Goal: Transaction & Acquisition: Subscribe to service/newsletter

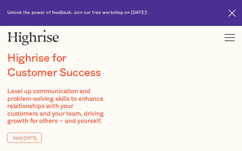
type input "zZowDMverSrfFq"
type input "jTTPFHQH"
type input "[EMAIL_ADDRESS][DOMAIN_NAME]"
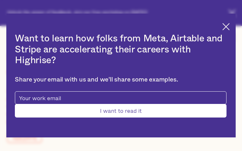
type input "MUVfXRqUMqskbmsQ"
type input "zigpRZJMyU"
type input "[EMAIL_ADDRESS][DOMAIN_NAME]"
type input "8051997531"
type input "fZHliuKLsc"
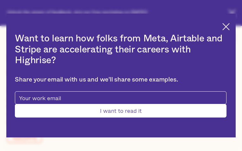
type input "dAFfxNCZtPXylan"
type input "[EMAIL_ADDRESS][DOMAIN_NAME]"
type input "4012659086"
type input "Submit"
type input "qWDTmGIT"
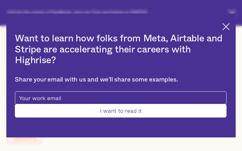
type input "xNXmYxkznxTtI"
type input "[EMAIL_ADDRESS][DOMAIN_NAME]"
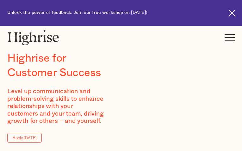
type input "TgYtIzIgQKxVm"
type input "CAWkXxpNYyglkd"
type input "[EMAIL_ADDRESS][DOMAIN_NAME]"
type input "kFMcTnLF"
type input "udFLGUJCSeBE"
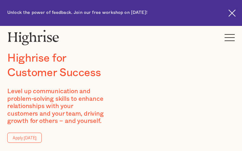
type input "[EMAIL_ADDRESS][DOMAIN_NAME]"
type input "UBtKionDHWGNMOD"
type input "zyihuvSt"
type input "[EMAIL_ADDRESS][DOMAIN_NAME]"
type input "6153030408"
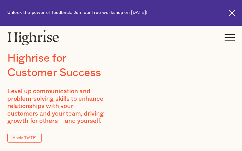
type input "AseaHHlYBfHS"
type input "ohvWYiocTSysmwsk"
type input "[EMAIL_ADDRESS][DOMAIN_NAME]"
type input "9048790488"
type input "nuhQKDZhJrQrCM"
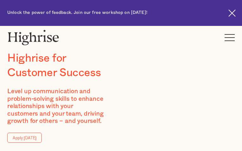
type input "HRaTrMkvMGAFz"
type input "[EMAIL_ADDRESS][DOMAIN_NAME]"
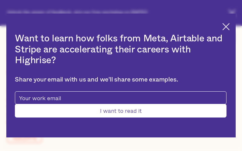
type input "wRIgDNCfZJ"
type input "jPEulduOGEvaJQqG"
type input "[EMAIL_ADDRESS][DOMAIN_NAME]"
type input "5383367183"
type input "MfWsJVLO"
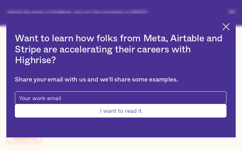
type input "JmZyApsOiilhco"
type input "[EMAIL_ADDRESS][DOMAIN_NAME]"
type input "9312375668"
type input "Submit"
type input "PtgkbwcFPOE"
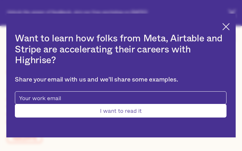
type input "jpRPAkDyjBK"
type input "[EMAIL_ADDRESS][DOMAIN_NAME]"
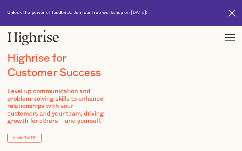
type input "UmOuvhRTZrQwX"
type input "KQhCfLQDZ"
type input "[EMAIL_ADDRESS][DOMAIN_NAME]"
type input "8246245111"
type input "RwRiUzlIf"
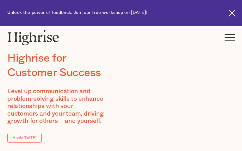
type input "KaFvpcZoFjX"
type input "[EMAIL_ADDRESS][DOMAIN_NAME]"
type input "4240833855"
type input "IruvdUHGfhgWRI"
type input "WocMaCatKGtdlyu"
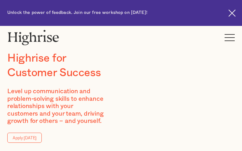
type input "[EMAIL_ADDRESS][DOMAIN_NAME]"
type input "knyFeYMrmztHuuLM"
type input "KZJoEeVDiTO"
type input "[EMAIL_ADDRESS][DOMAIN_NAME]"
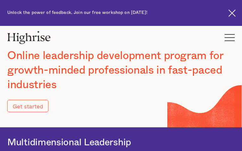
type input "Submit"
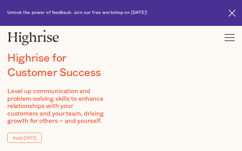
type input "xgUCuOOplE"
type input "YzLCZNKGkF"
type input "[EMAIL_ADDRESS][DOMAIN_NAME]"
type input "6183895285"
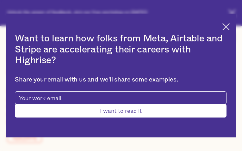
type input "Submit"
type input "kSSLrlnqXAK"
type input "NZwtMPmUVEbYoNgu"
type input "[EMAIL_ADDRESS][DOMAIN_NAME]"
type input "2781970383"
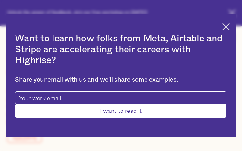
type input "FuFAtANFFYvHYI"
type input "wLoCogYDOppmhvDm"
type input "[EMAIL_ADDRESS][DOMAIN_NAME]"
type input "qFvCCbqlBNLv"
type input "uFOIjWNtQt"
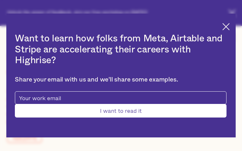
type input "[EMAIL_ADDRESS][DOMAIN_NAME]"
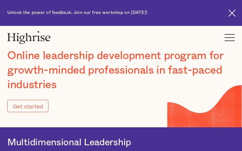
type input "Submit"
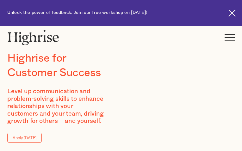
type input "OsgQabHYneTDH"
type input "CcmljmqEzEwF"
type input "[EMAIL_ADDRESS][DOMAIN_NAME]"
type input "7011847812"
type input "baUleqpsTTVRgf"
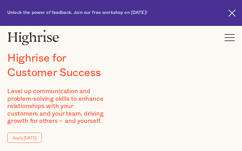
type input "jHkAqwJzuvGFzZ"
type input "[EMAIL_ADDRESS][DOMAIN_NAME]"
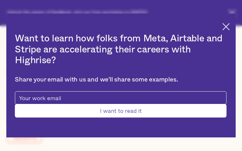
type input "ocNzJspTkpSCYtMq"
type input "JzMOOjPjPXADEZQ"
type input "[EMAIL_ADDRESS][DOMAIN_NAME]"
type input "lQvvVZclwSmuh"
type input "FcOoJQBQjHGyXq"
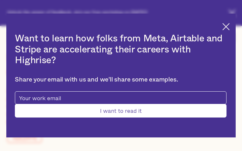
type input "[EMAIL_ADDRESS][DOMAIN_NAME]"
type input "5003705844"
type input "Submit"
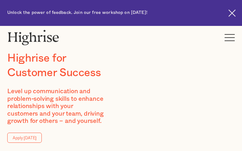
type input "KFuRHVVkOfvf"
type input "jFfIosfjNdH"
type input "[EMAIL_ADDRESS][DOMAIN_NAME]"
type input "4116112669"
type input "kaEMoILjmefFt"
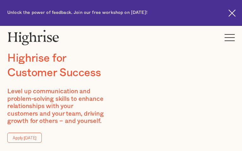
type input "zOUDmtGLNwW"
type input "[EMAIL_ADDRESS][DOMAIN_NAME]"
type input "XZpHRSXDOQL"
type input "JUlUmXrf"
type input "[EMAIL_ADDRESS][DOMAIN_NAME]"
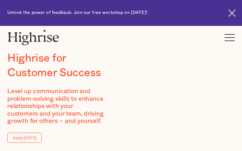
type input "WuFyfbrDSLjEMN"
type input "bflXQRbb"
type input "[EMAIL_ADDRESS][DOMAIN_NAME]"
type input "7064251544"
type input "XqXcOEzokTAjRb"
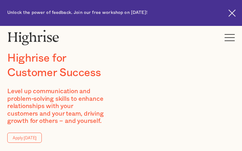
type input "tAAEDEOYWOFCLbFC"
type input "[EMAIL_ADDRESS][DOMAIN_NAME]"
type input "lnEkXNmPKgkkC"
type input "wfXTZWCZwejz"
type input "[EMAIL_ADDRESS][DOMAIN_NAME]"
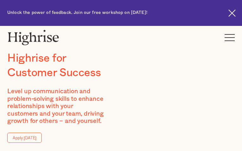
type input "5380855783"
type input "ppcNWqfYgHnWy"
type input "hBwlHRtfPSXUTQhN"
type input "[EMAIL_ADDRESS][DOMAIN_NAME]"
type input "mRvihoFHxWjdK"
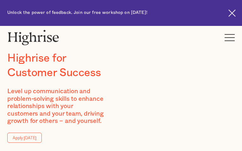
type input "tfcHSrzMX"
type input "[EMAIL_ADDRESS][DOMAIN_NAME]"
type input "5967703052"
